Goal: Task Accomplishment & Management: Complete application form

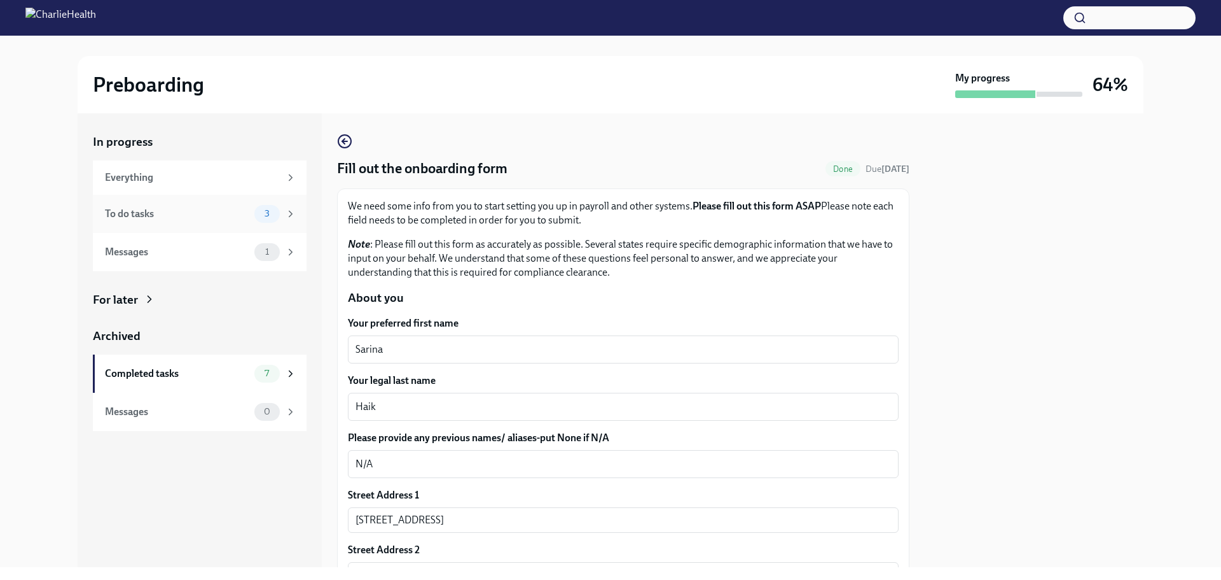
click at [235, 215] on div "To do tasks" at bounding box center [177, 214] width 144 height 14
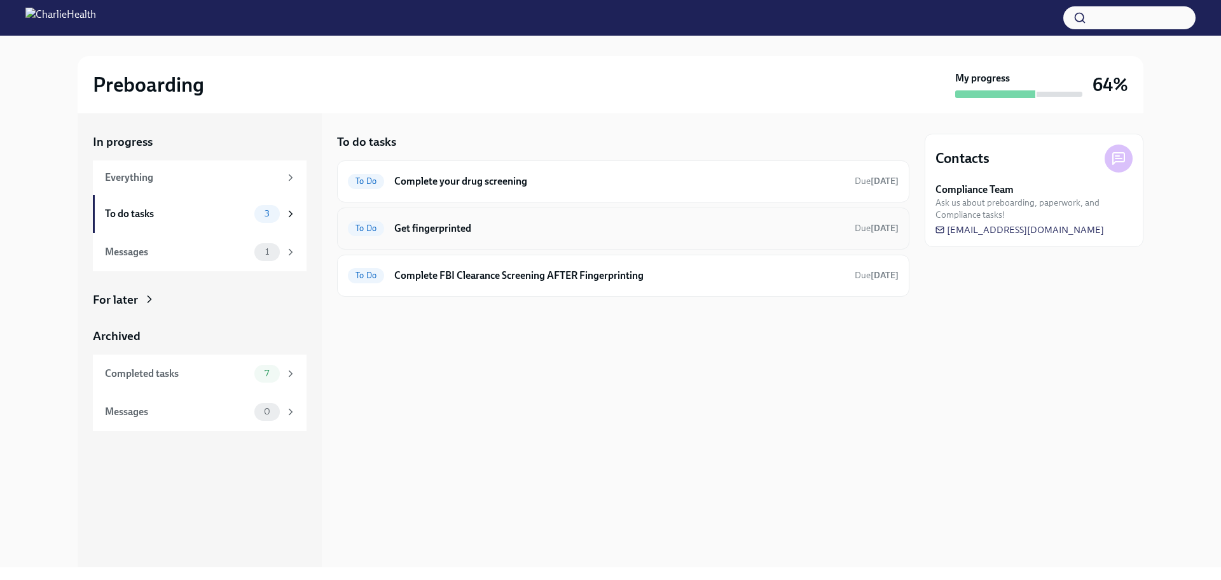
click at [447, 224] on h6 "Get fingerprinted" at bounding box center [619, 228] width 450 height 14
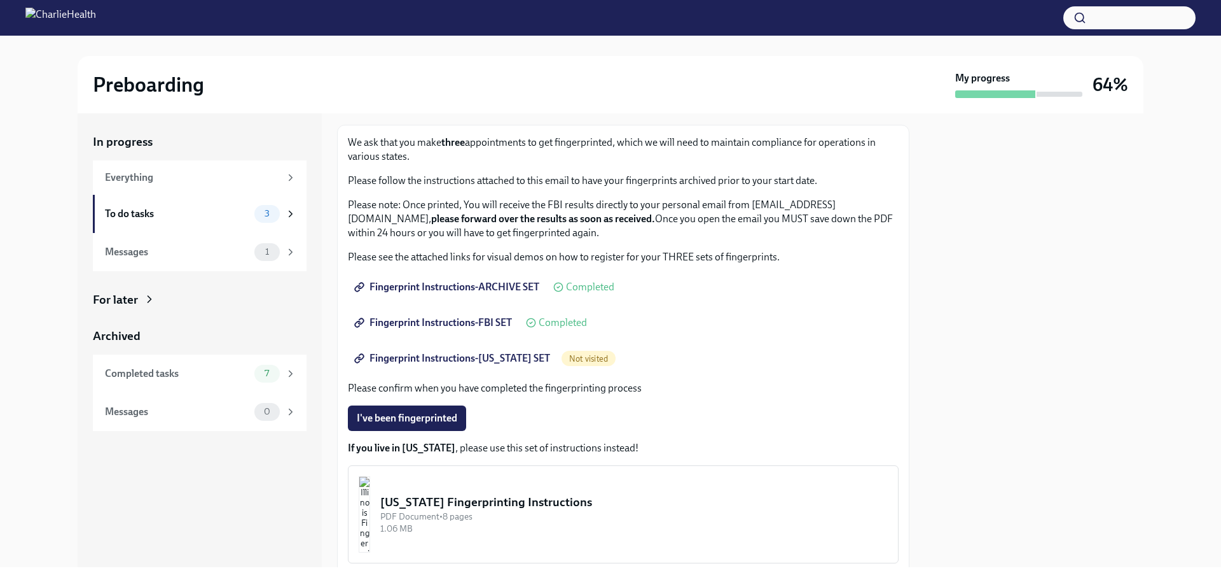
scroll to position [127, 0]
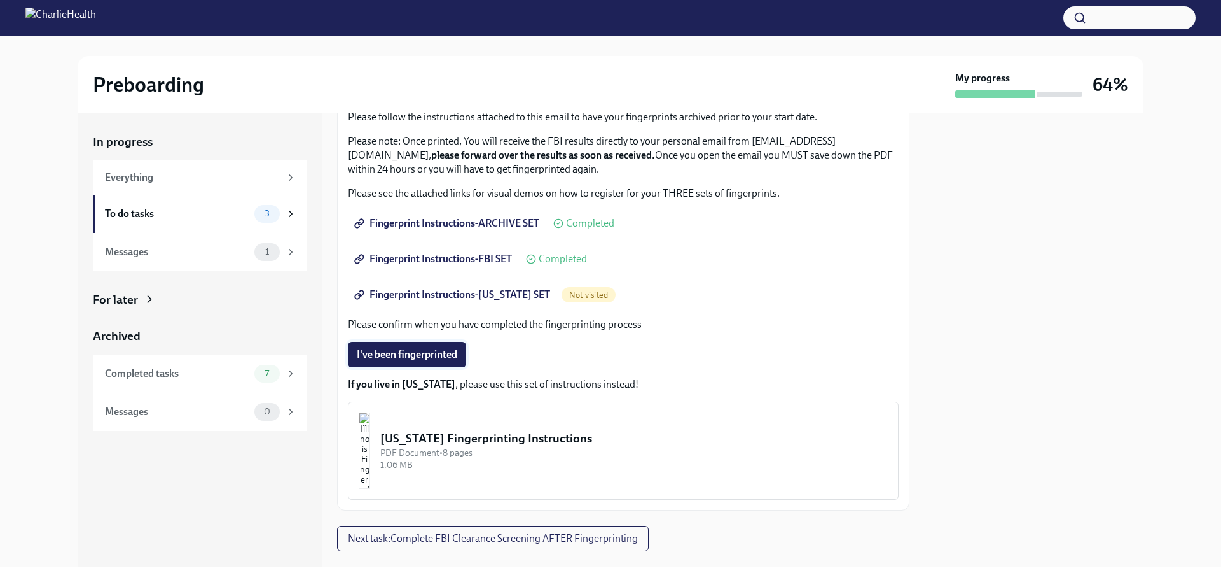
click at [455, 363] on button "I've been fingerprinted" at bounding box center [407, 354] width 118 height 25
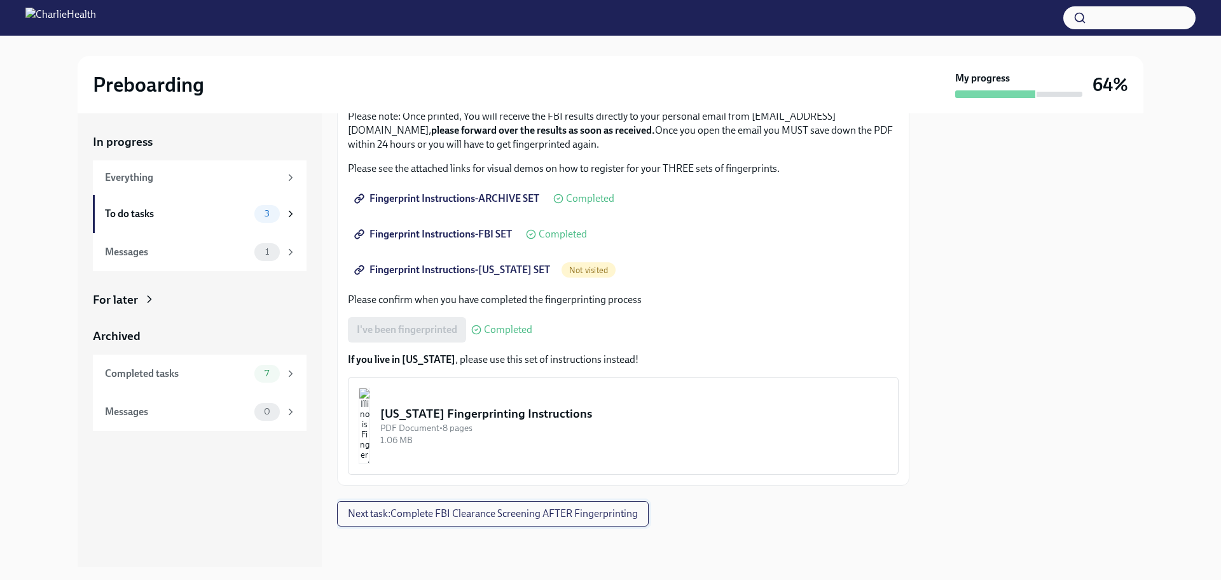
click at [457, 520] on button "Next task : Complete FBI Clearance Screening AFTER Fingerprinting" at bounding box center [493, 513] width 312 height 25
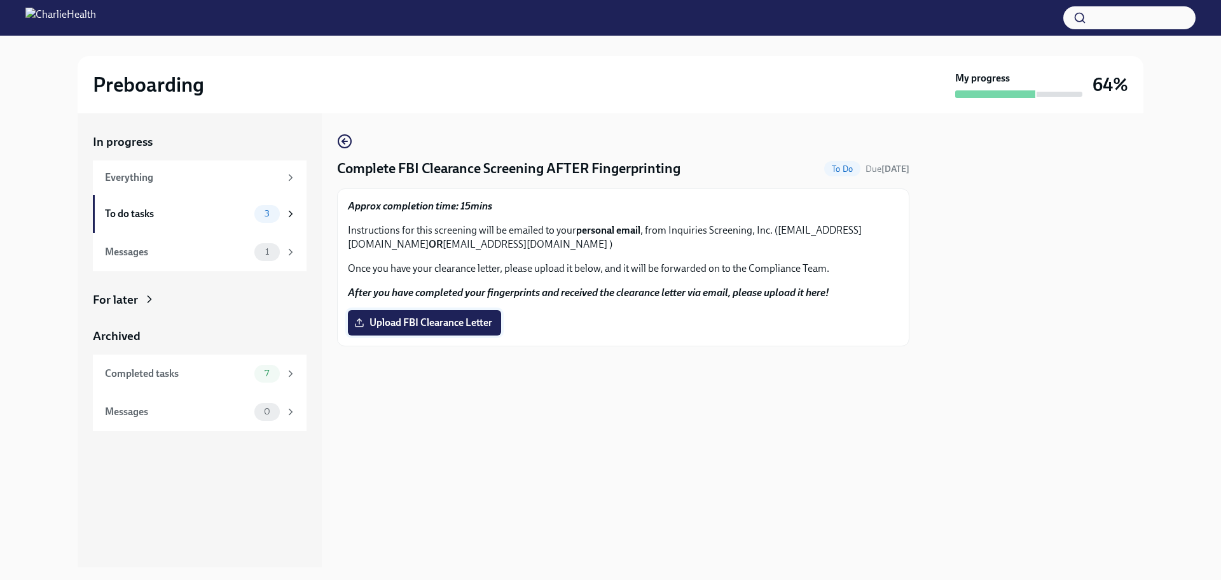
click at [491, 314] on label "Upload FBI Clearance Letter" at bounding box center [424, 322] width 153 height 25
click at [0, 0] on input "Upload FBI Clearance Letter" at bounding box center [0, 0] width 0 height 0
click at [96, 16] on img at bounding box center [60, 18] width 71 height 20
click at [96, 18] on img at bounding box center [60, 18] width 71 height 20
click at [234, 219] on div "To do tasks" at bounding box center [177, 214] width 144 height 14
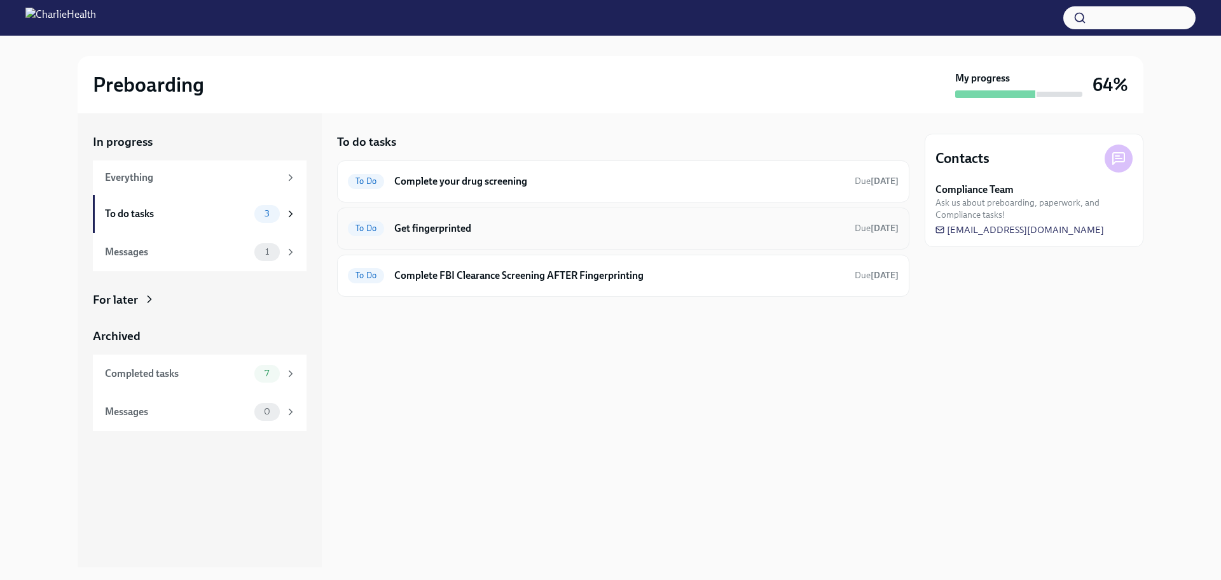
click at [391, 232] on div "To Do Get fingerprinted Due [DATE]" at bounding box center [623, 228] width 551 height 20
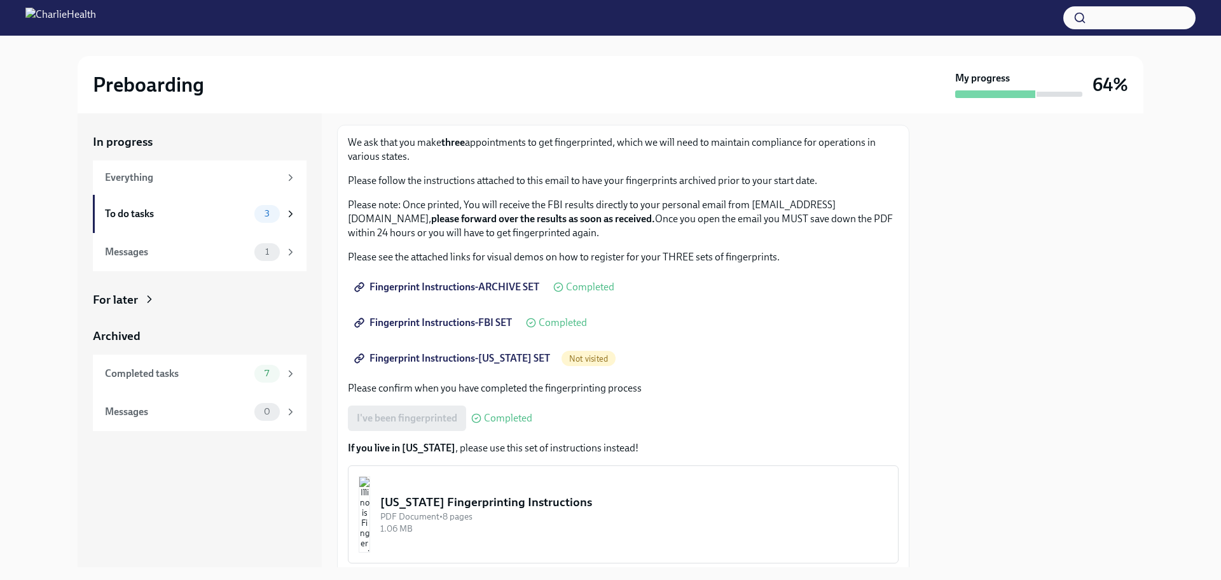
scroll to position [127, 0]
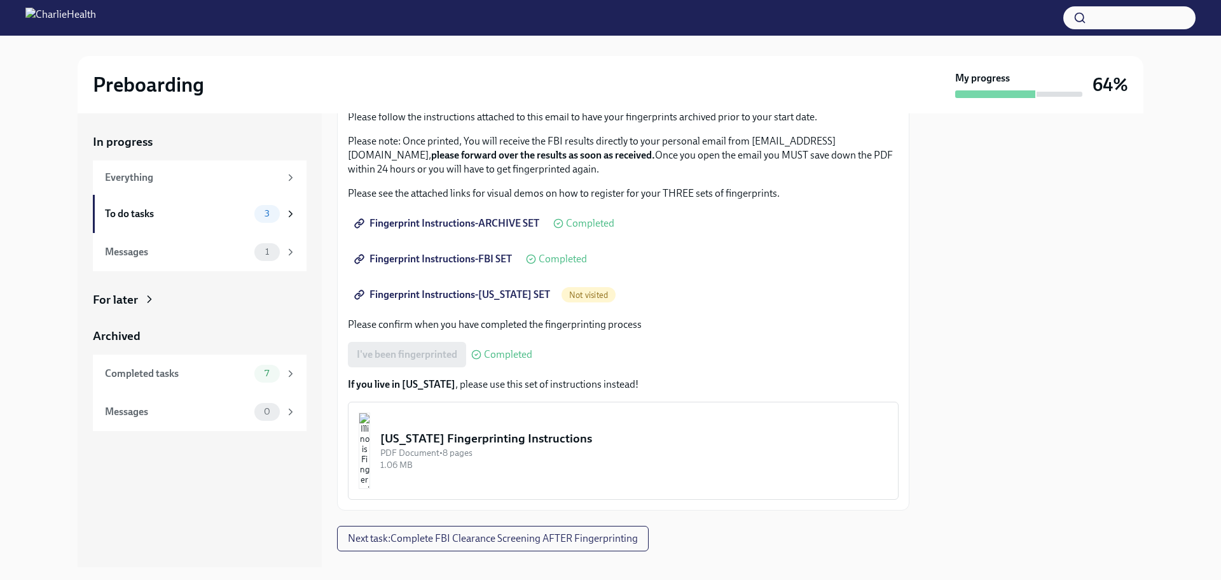
click at [503, 293] on span "Fingerprint Instructions-[US_STATE] SET" at bounding box center [453, 294] width 193 height 13
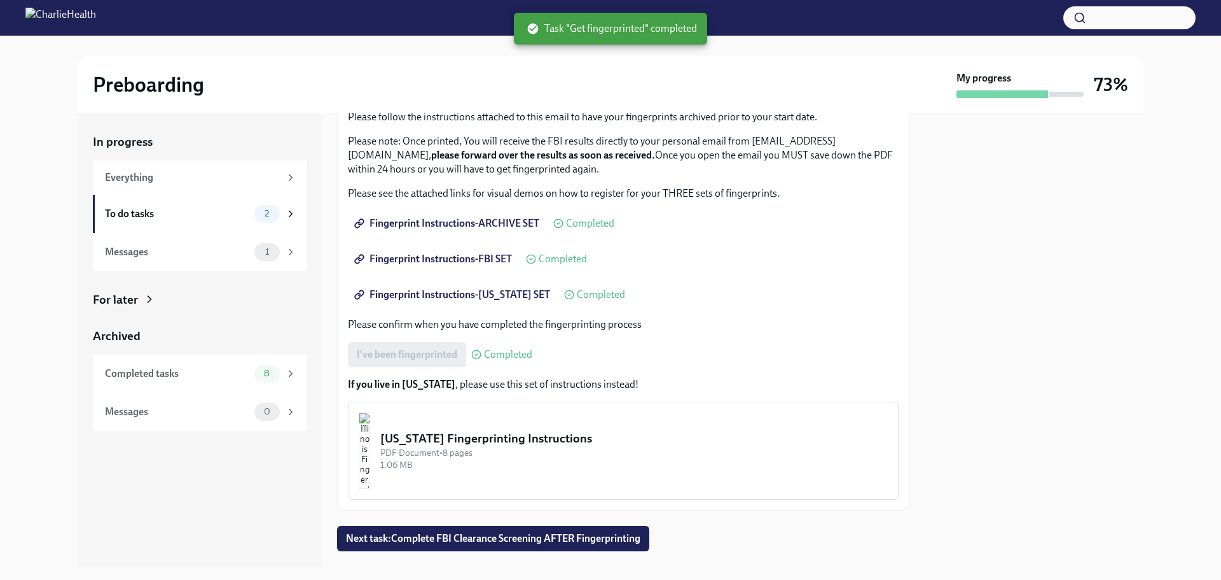
scroll to position [152, 0]
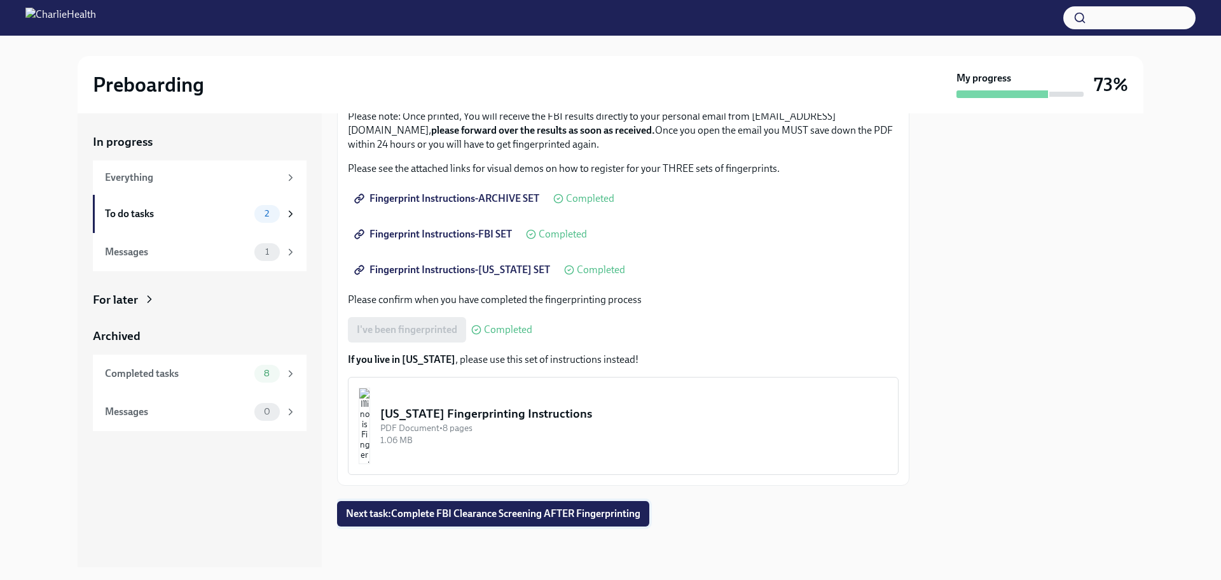
click at [426, 517] on span "Next task : Complete FBI Clearance Screening AFTER Fingerprinting" at bounding box center [493, 513] width 295 height 13
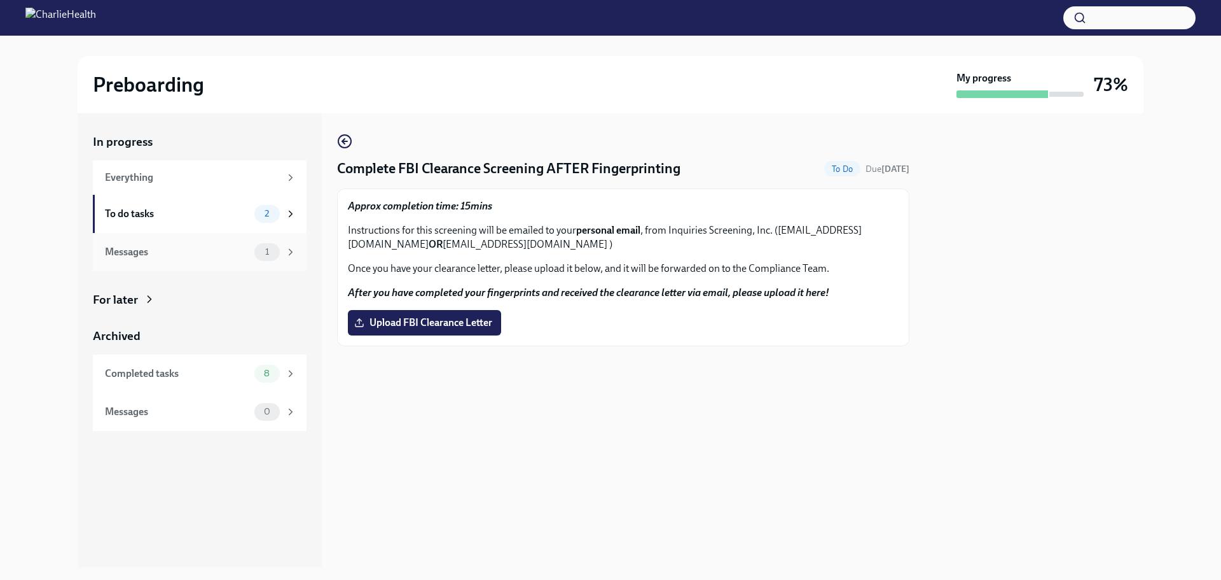
click at [279, 251] on div "1" at bounding box center [266, 252] width 25 height 18
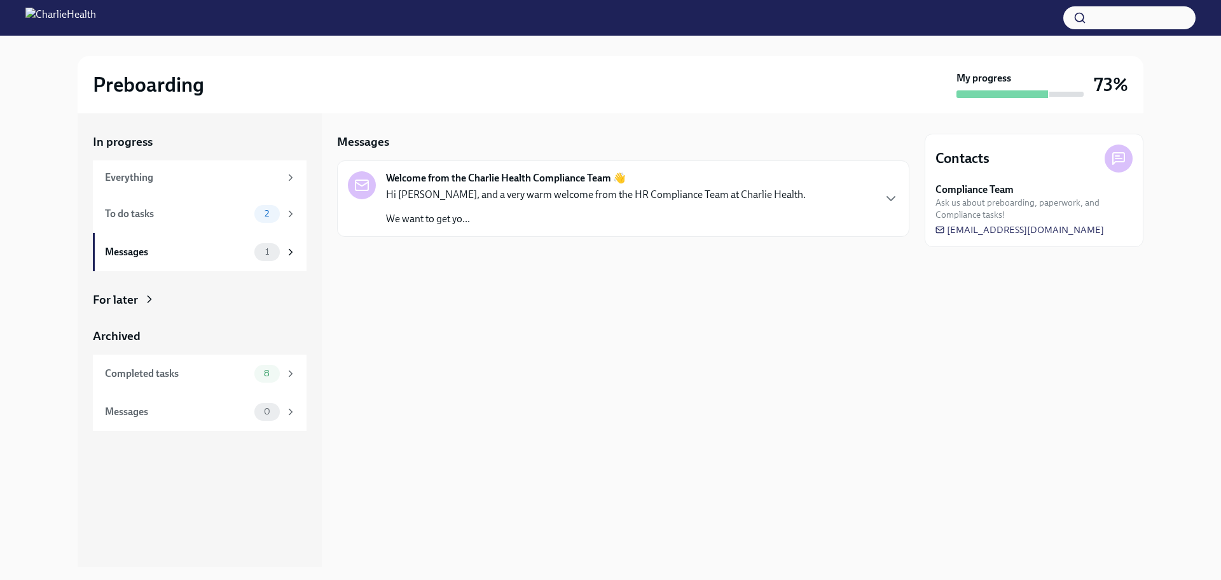
click at [483, 202] on div "Hi [PERSON_NAME], and a very warm welcome from the HR Compliance Team at Charli…" at bounding box center [596, 207] width 420 height 38
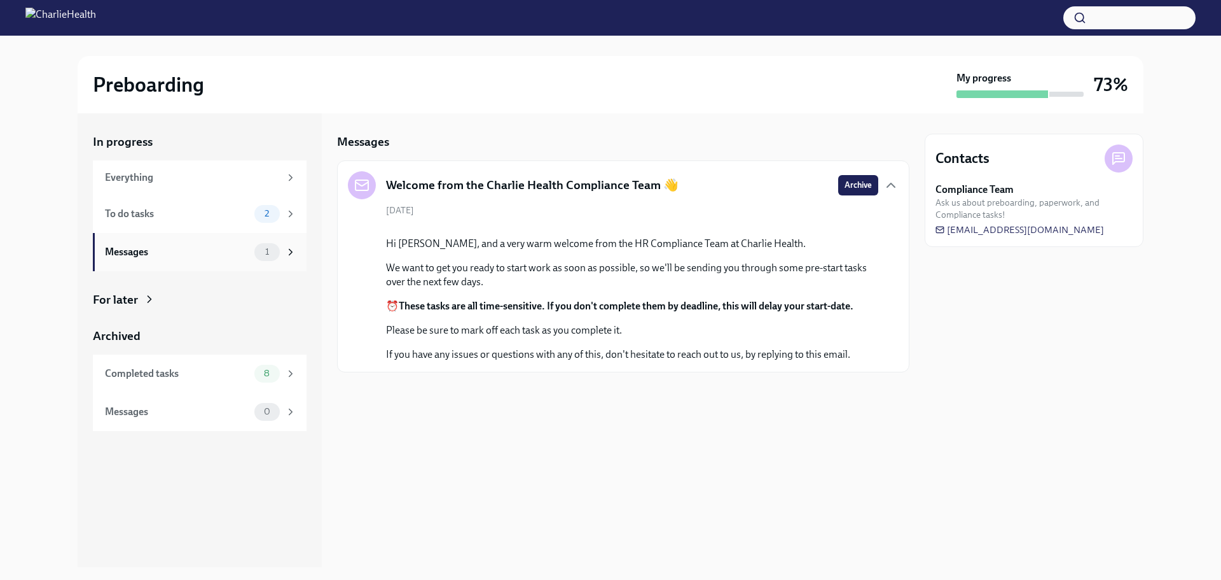
click at [204, 243] on div "Messages 1" at bounding box center [200, 252] width 191 height 18
click at [254, 224] on div "To do tasks 2" at bounding box center [200, 214] width 214 height 38
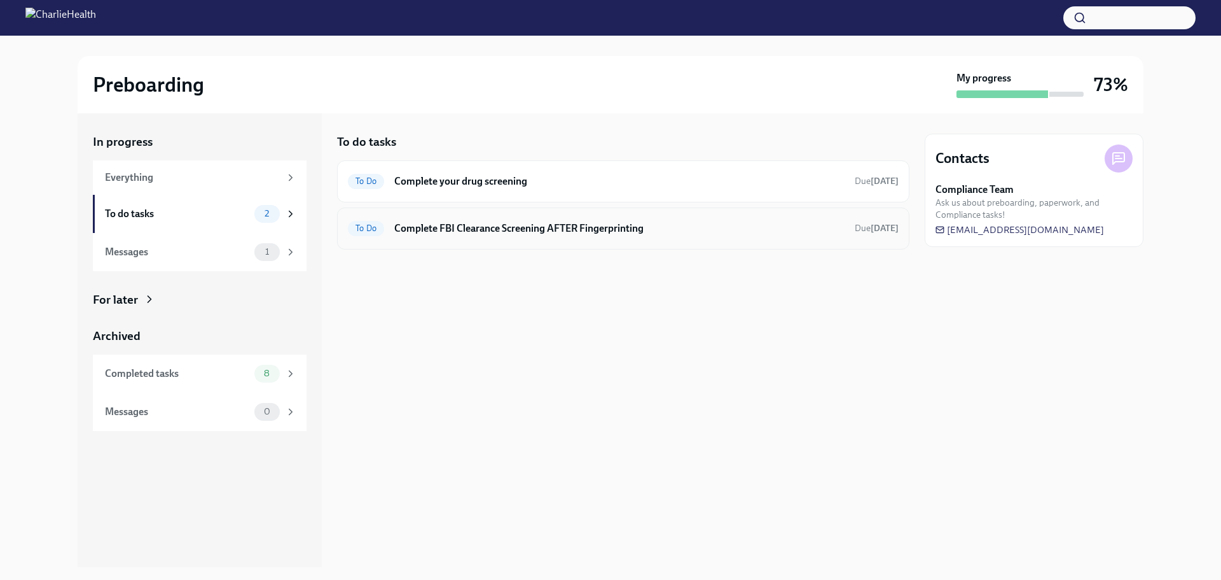
click at [476, 232] on h6 "Complete FBI Clearance Screening AFTER Fingerprinting" at bounding box center [619, 228] width 450 height 14
